Goal: Information Seeking & Learning: Find specific fact

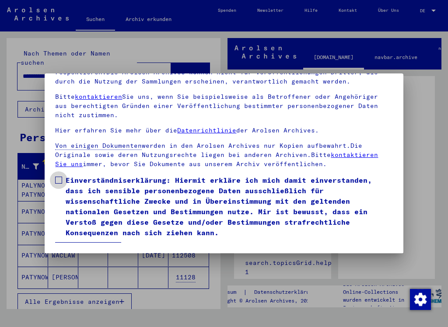
scroll to position [82, 0]
click at [63, 175] on label "Einverständniserklärung: Hiermit erkläre ich mich damit einverstanden, dass ich…" at bounding box center [223, 206] width 337 height 63
click at [93, 242] on button "Ich stimme zu" at bounding box center [88, 250] width 66 height 17
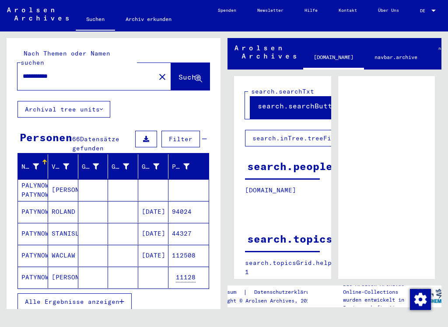
click at [52, 201] on mat-cell "ROLAND" at bounding box center [63, 211] width 30 height 21
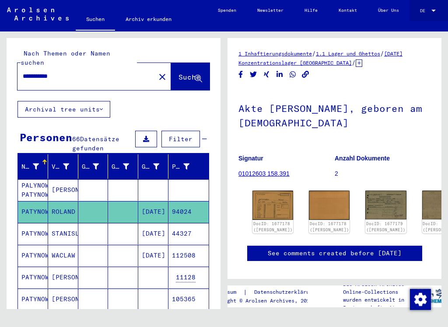
click at [435, 9] on div at bounding box center [434, 10] width 8 height 5
click at [433, 12] on span "English" at bounding box center [421, 10] width 32 height 13
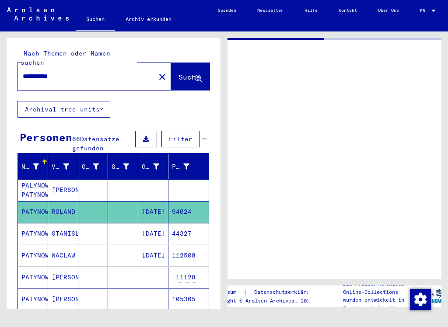
type input "*******"
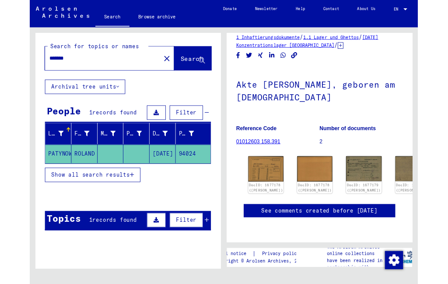
scroll to position [56, 0]
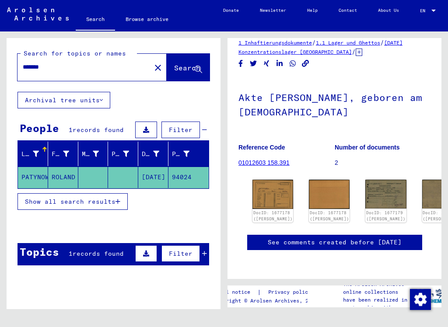
click at [365, 180] on img at bounding box center [385, 194] width 41 height 29
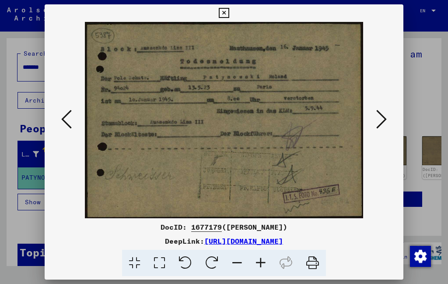
click at [376, 118] on icon at bounding box center [381, 119] width 11 height 21
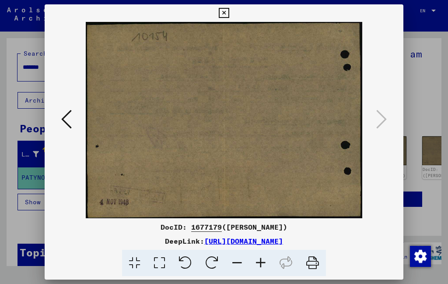
click at [72, 125] on icon at bounding box center [66, 119] width 11 height 21
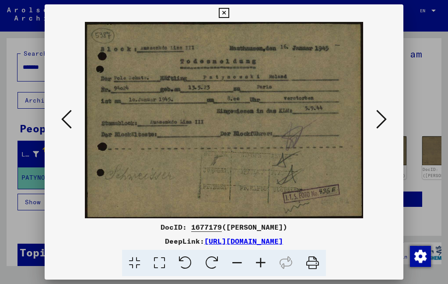
click at [232, 21] on button at bounding box center [223, 13] width 15 height 18
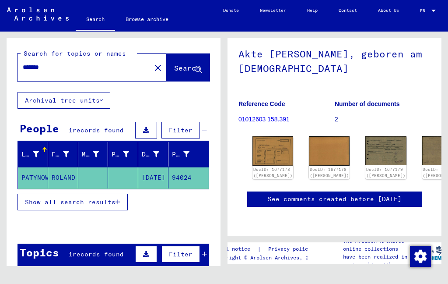
click at [153, 72] on mat-icon "close" at bounding box center [158, 68] width 11 height 11
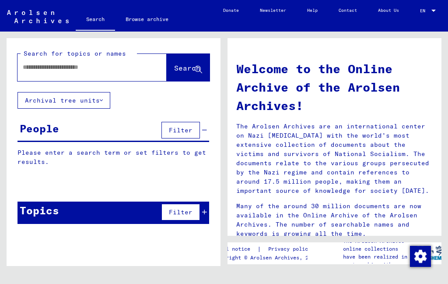
click at [49, 67] on input "text" at bounding box center [82, 67] width 118 height 9
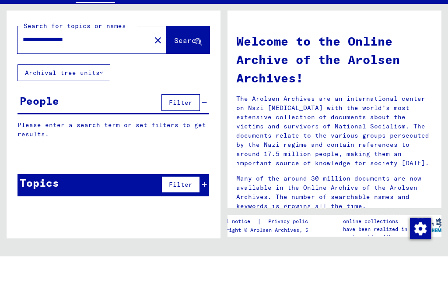
type input "**********"
click at [177, 54] on button "Search" at bounding box center [188, 67] width 43 height 27
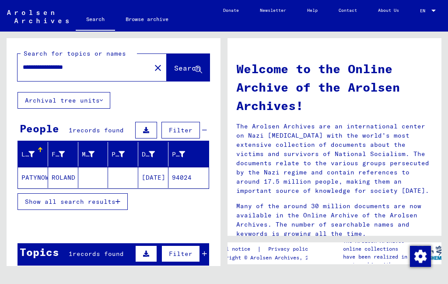
click at [56, 179] on mat-cell "ROLAND" at bounding box center [63, 177] width 30 height 21
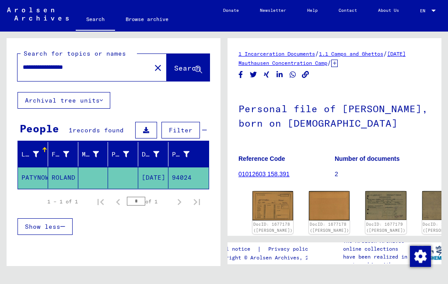
click at [153, 69] on mat-icon "close" at bounding box center [158, 68] width 11 height 11
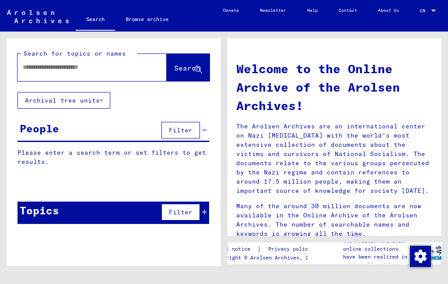
click at [110, 71] on input "text" at bounding box center [82, 67] width 118 height 9
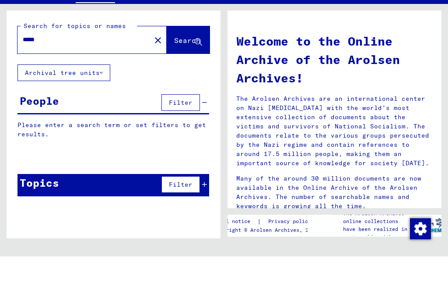
type input "*****"
click at [194, 63] on span "Search" at bounding box center [187, 67] width 26 height 9
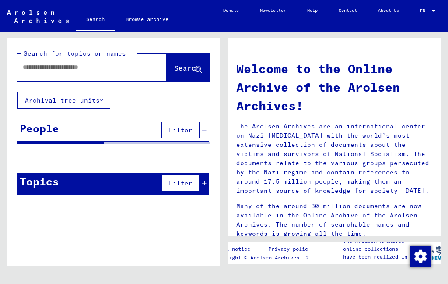
click at [59, 63] on input "text" at bounding box center [82, 67] width 118 height 9
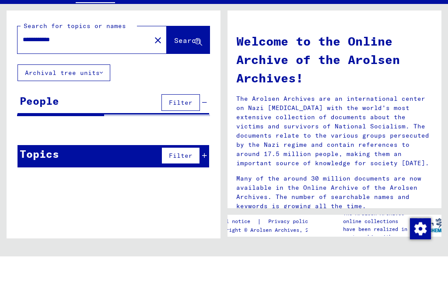
type input "**********"
click at [199, 66] on icon at bounding box center [198, 69] width 7 height 7
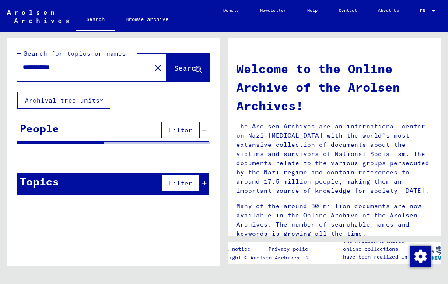
click at [201, 66] on icon at bounding box center [198, 69] width 7 height 7
